Goal: Use online tool/utility: Use online tool/utility

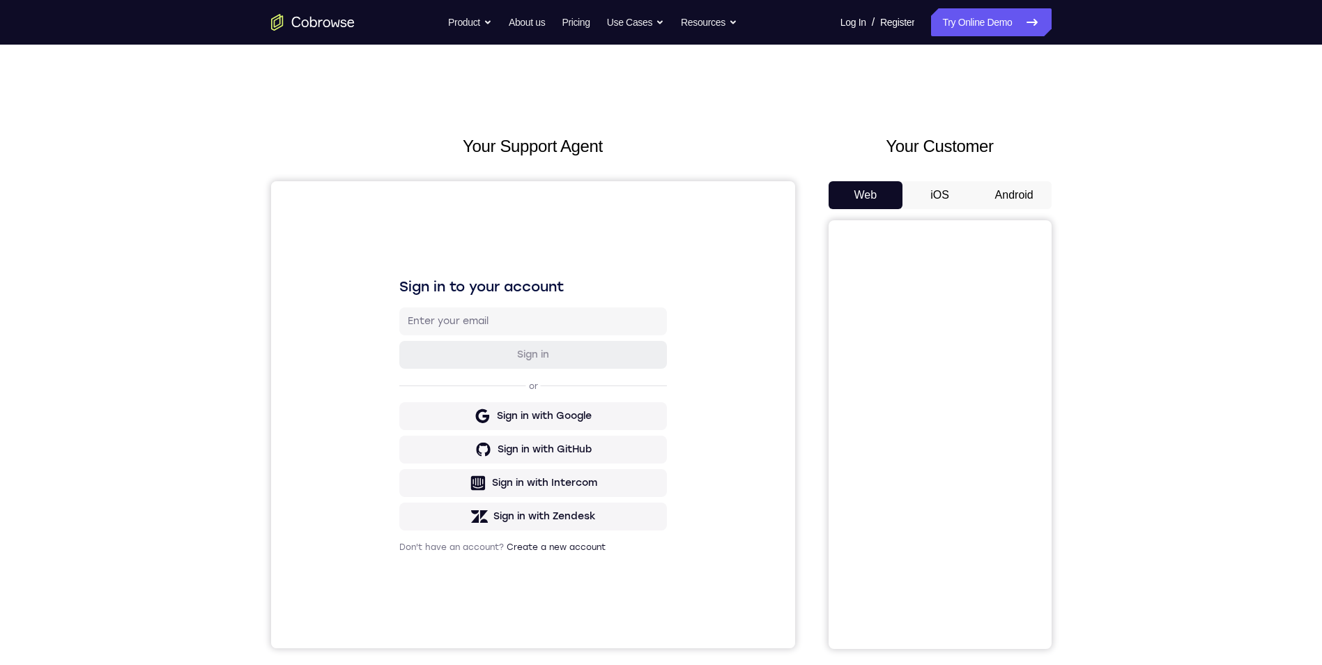
click at [1040, 193] on button "Android" at bounding box center [1014, 195] width 75 height 28
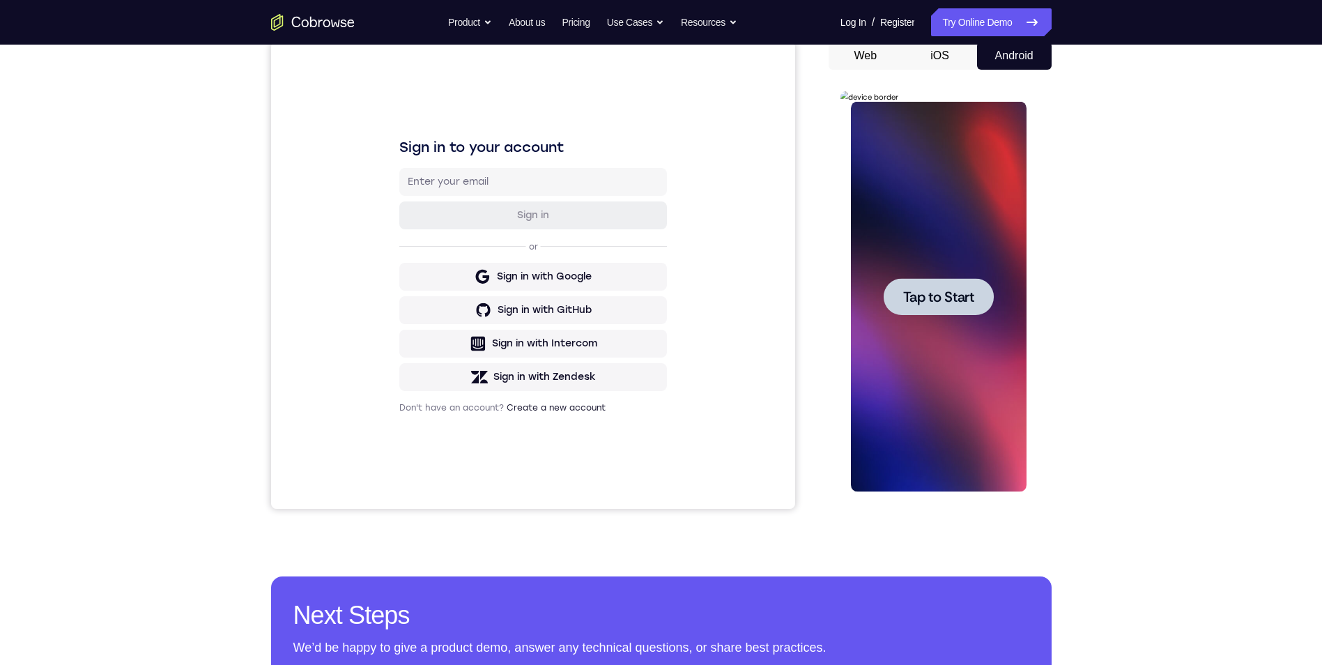
click at [920, 291] on span "Tap to Start" at bounding box center [938, 297] width 71 height 14
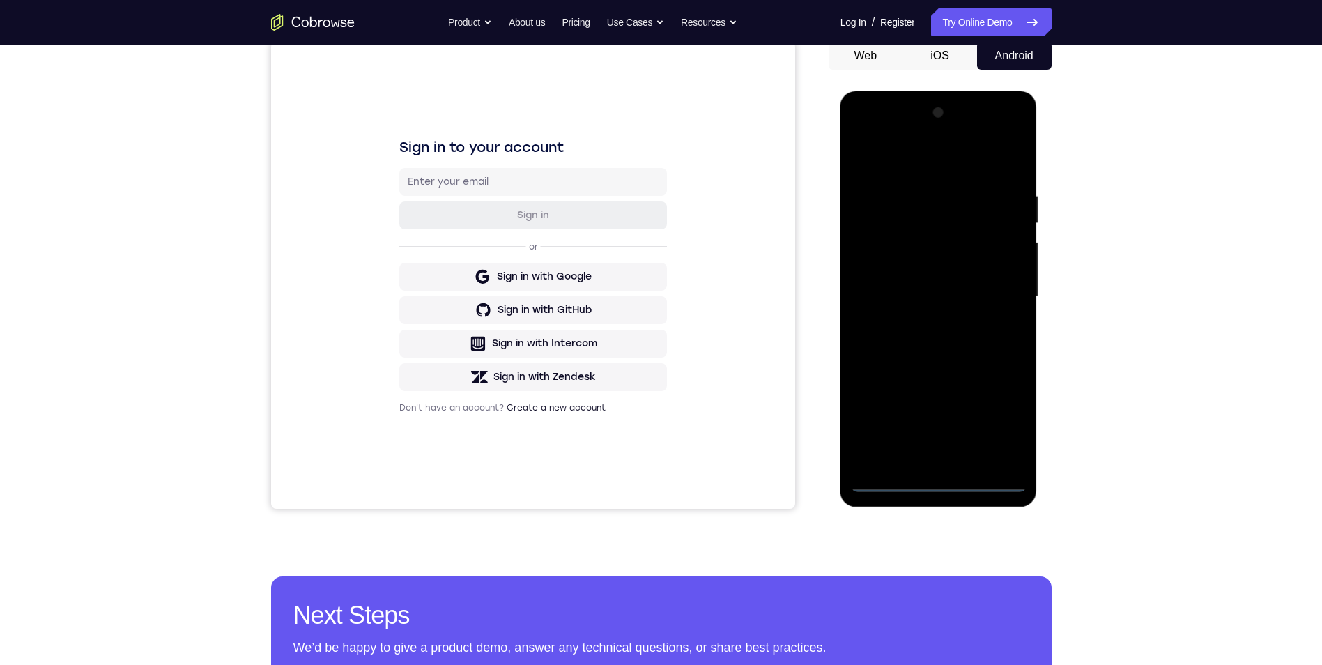
click at [944, 484] on div at bounding box center [939, 297] width 176 height 390
click at [1005, 426] on div at bounding box center [939, 297] width 176 height 390
click at [947, 163] on div at bounding box center [939, 297] width 176 height 390
click at [1002, 295] on div at bounding box center [939, 297] width 176 height 390
click at [925, 321] on div at bounding box center [939, 297] width 176 height 390
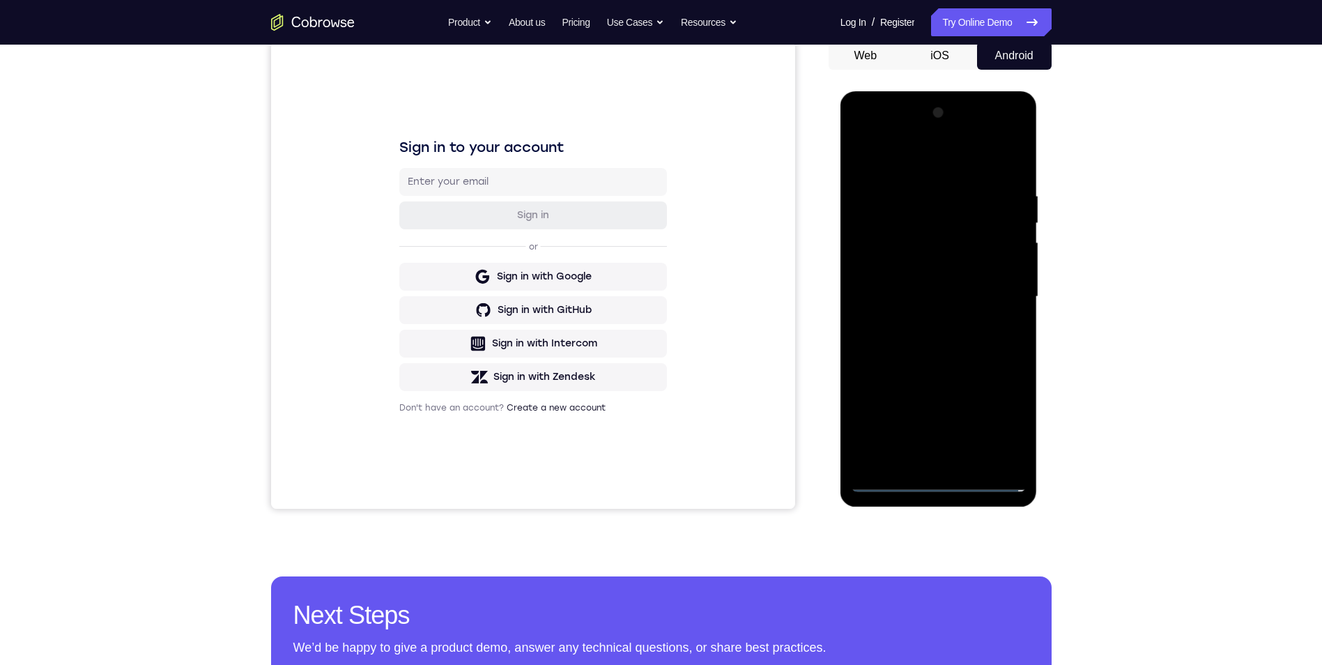
drag, startPoint x: 936, startPoint y: 286, endPoint x: 1276, endPoint y: 490, distance: 396.3
click at [936, 286] on div at bounding box center [939, 297] width 176 height 390
click at [908, 292] on div at bounding box center [939, 297] width 176 height 390
click at [907, 343] on div at bounding box center [939, 297] width 176 height 390
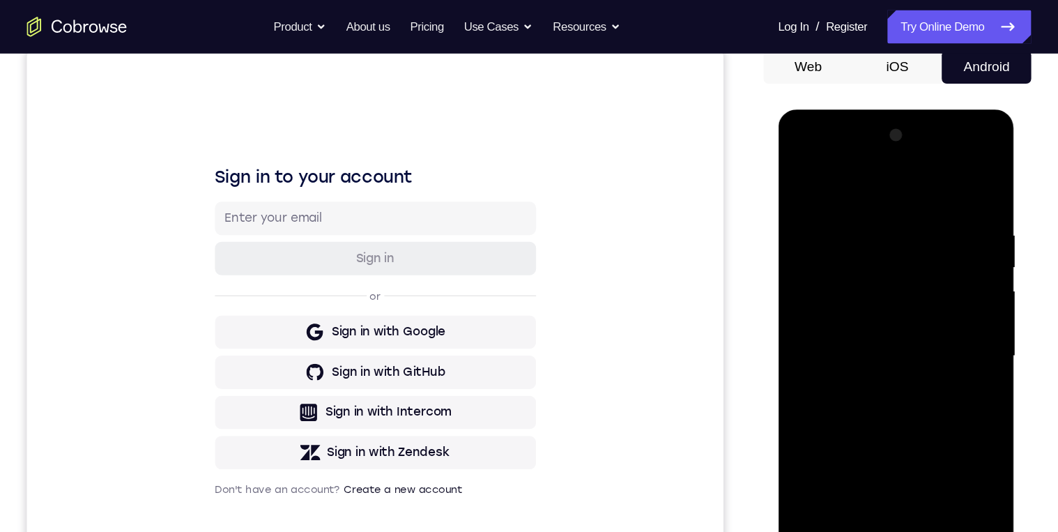
drag, startPoint x: 890, startPoint y: 383, endPoint x: 968, endPoint y: 270, distance: 137.6
click at [890, 383] on div at bounding box center [876, 315] width 176 height 390
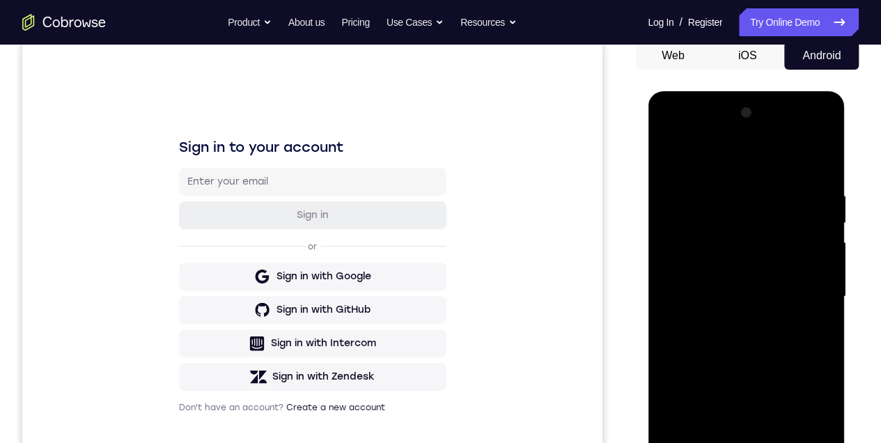
scroll to position [325, 0]
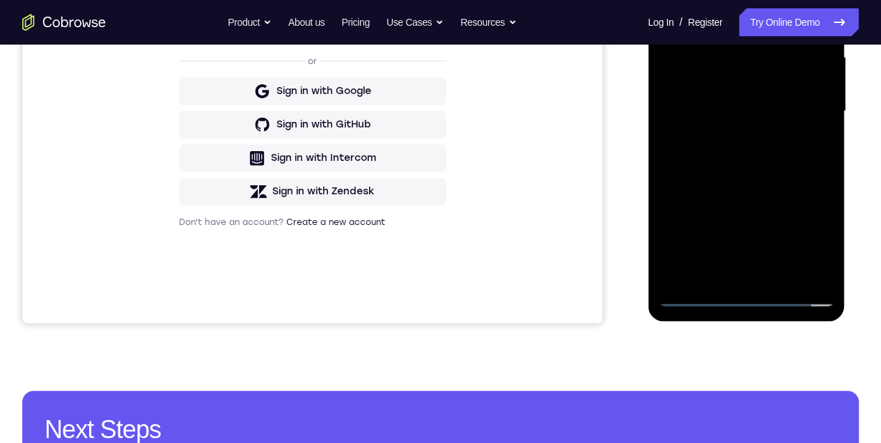
click at [784, 275] on div at bounding box center [746, 111] width 176 height 390
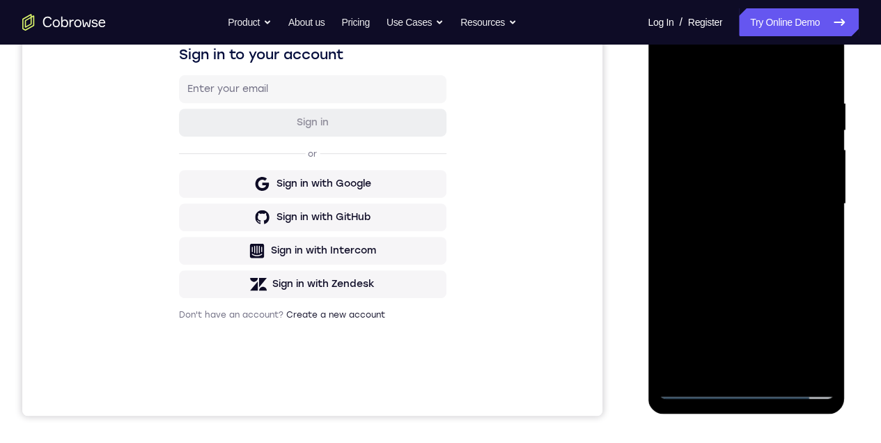
click at [768, 280] on div at bounding box center [746, 204] width 176 height 390
click at [763, 227] on div at bounding box center [746, 204] width 176 height 390
click at [718, 359] on div at bounding box center [746, 204] width 176 height 390
click at [814, 239] on div at bounding box center [746, 204] width 176 height 390
click at [667, 66] on div at bounding box center [746, 204] width 176 height 390
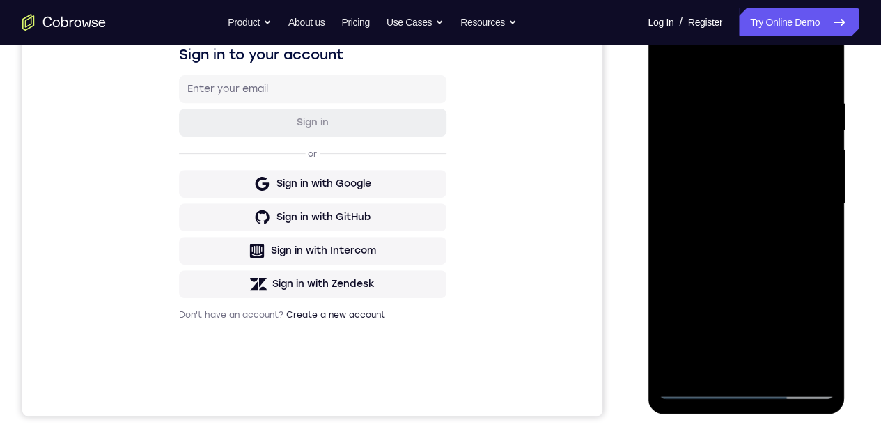
click at [735, 261] on div at bounding box center [746, 204] width 176 height 390
click at [664, 68] on div at bounding box center [746, 204] width 176 height 390
click at [725, 214] on div at bounding box center [746, 204] width 176 height 390
click at [733, 364] on div at bounding box center [746, 204] width 176 height 390
click at [820, 240] on div at bounding box center [746, 204] width 176 height 390
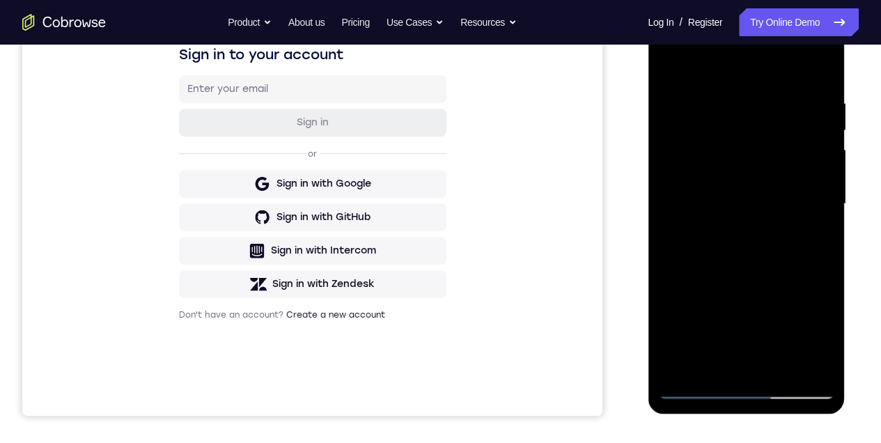
click at [702, 171] on div at bounding box center [746, 204] width 176 height 390
click at [736, 297] on div at bounding box center [746, 204] width 176 height 390
click at [814, 240] on div at bounding box center [746, 204] width 176 height 390
click at [670, 68] on div at bounding box center [746, 204] width 176 height 390
click at [673, 68] on div at bounding box center [746, 204] width 176 height 390
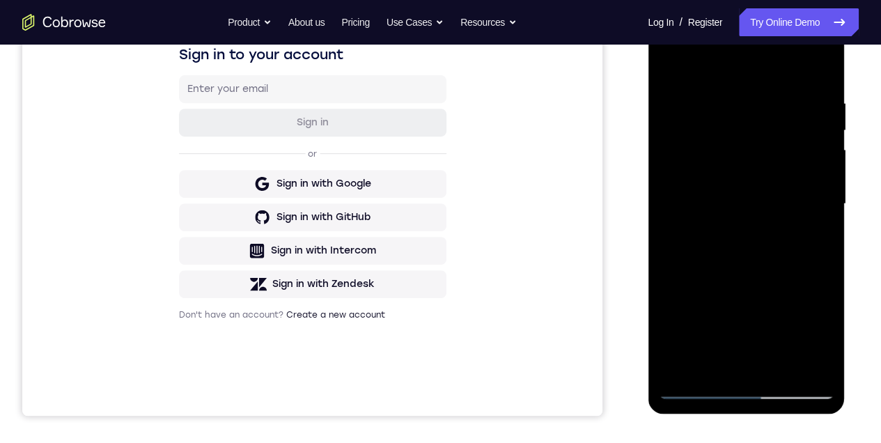
click at [745, 92] on div at bounding box center [746, 204] width 176 height 390
click at [828, 135] on div at bounding box center [746, 204] width 176 height 390
click at [802, 364] on div at bounding box center [746, 204] width 176 height 390
click at [820, 70] on div at bounding box center [746, 204] width 176 height 390
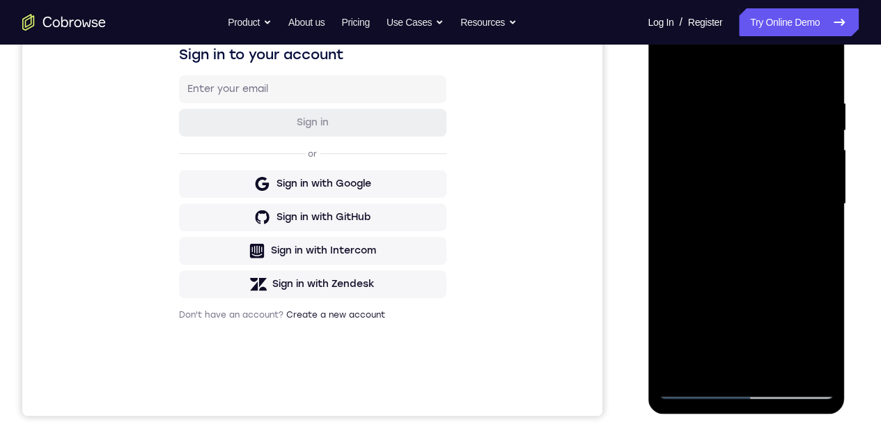
click at [817, 66] on div at bounding box center [746, 204] width 176 height 390
click at [714, 88] on div at bounding box center [746, 204] width 176 height 390
click at [817, 364] on div at bounding box center [746, 204] width 176 height 390
click at [824, 230] on div at bounding box center [746, 204] width 176 height 390
click at [816, 132] on div at bounding box center [746, 204] width 176 height 390
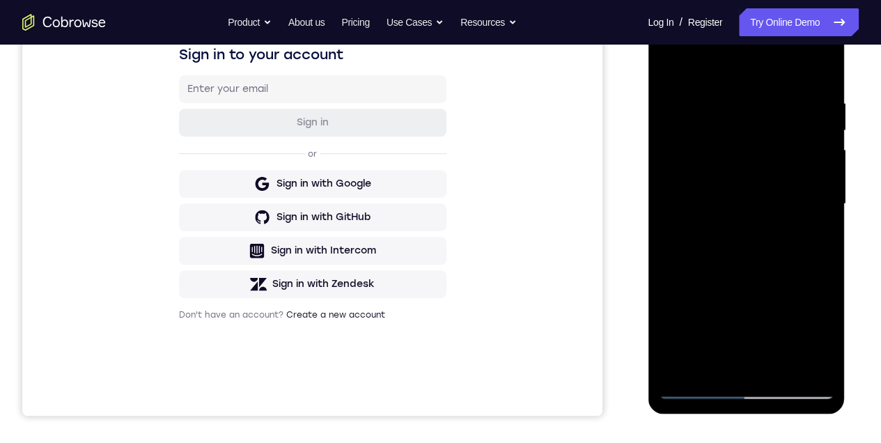
click at [816, 132] on div at bounding box center [746, 204] width 176 height 390
click at [819, 71] on div at bounding box center [746, 204] width 176 height 390
click at [817, 86] on div at bounding box center [746, 204] width 176 height 390
click at [821, 98] on div at bounding box center [746, 204] width 176 height 390
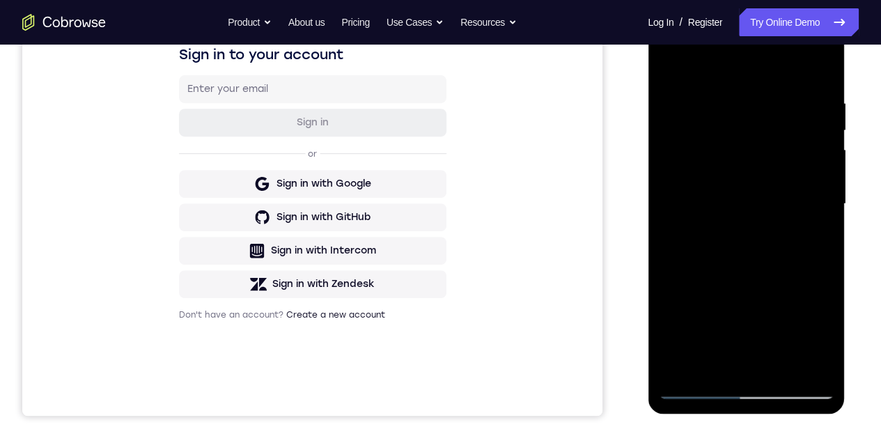
click at [821, 98] on div at bounding box center [746, 204] width 176 height 390
click at [817, 73] on div at bounding box center [746, 204] width 176 height 390
drag, startPoint x: 789, startPoint y: 309, endPoint x: 722, endPoint y: 100, distance: 219.7
click at [722, 100] on div at bounding box center [746, 204] width 176 height 390
click at [766, 132] on div at bounding box center [746, 204] width 176 height 390
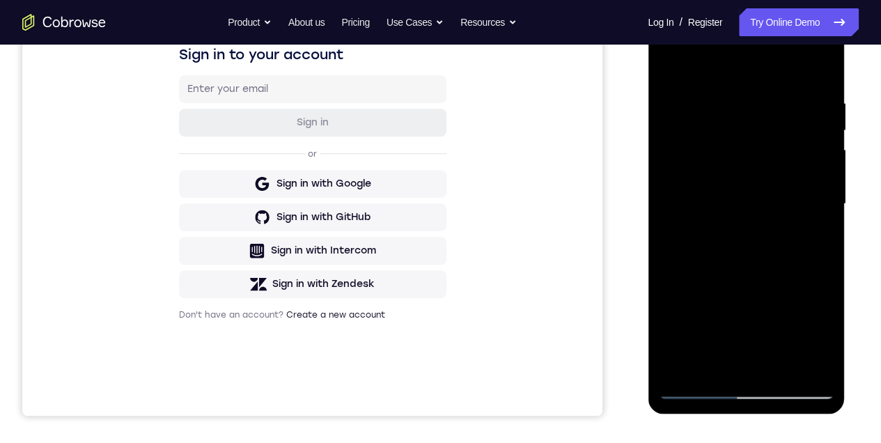
click at [785, 135] on div at bounding box center [746, 204] width 176 height 390
